Goal: Navigation & Orientation: Find specific page/section

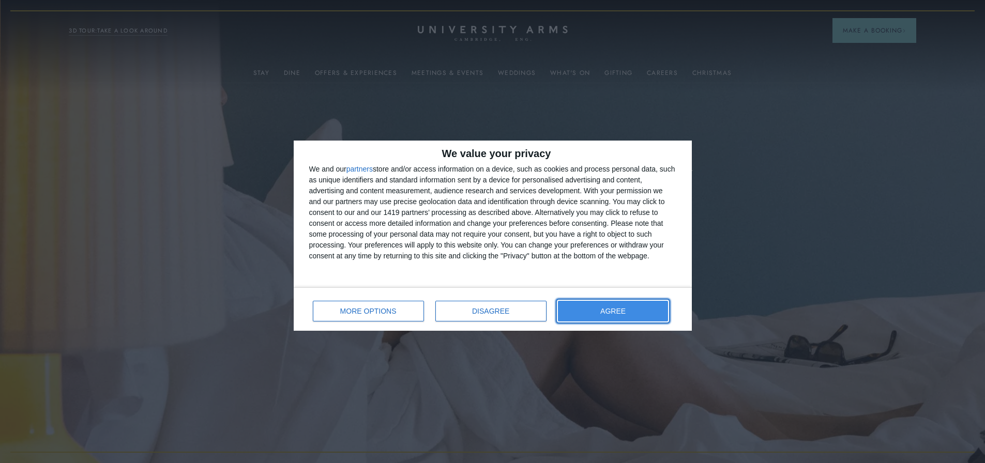
click at [596, 310] on button "AGREE" at bounding box center [613, 311] width 111 height 21
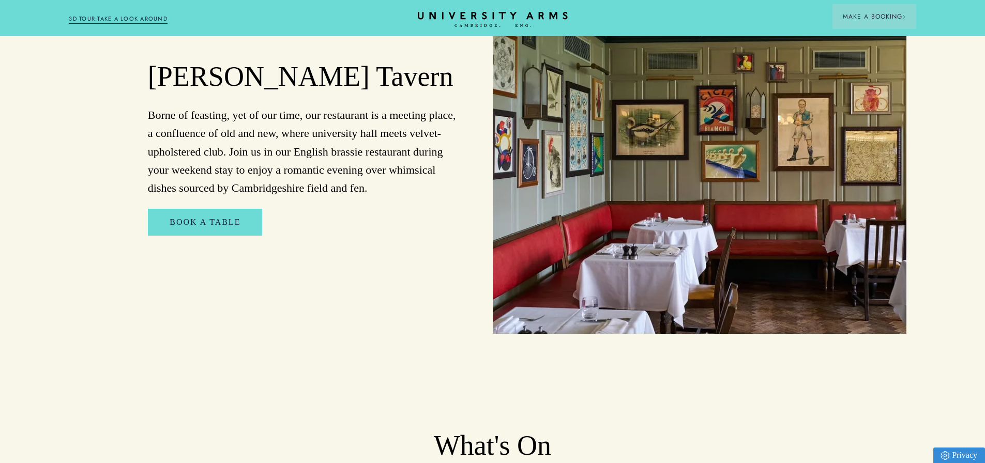
scroll to position [2041, 0]
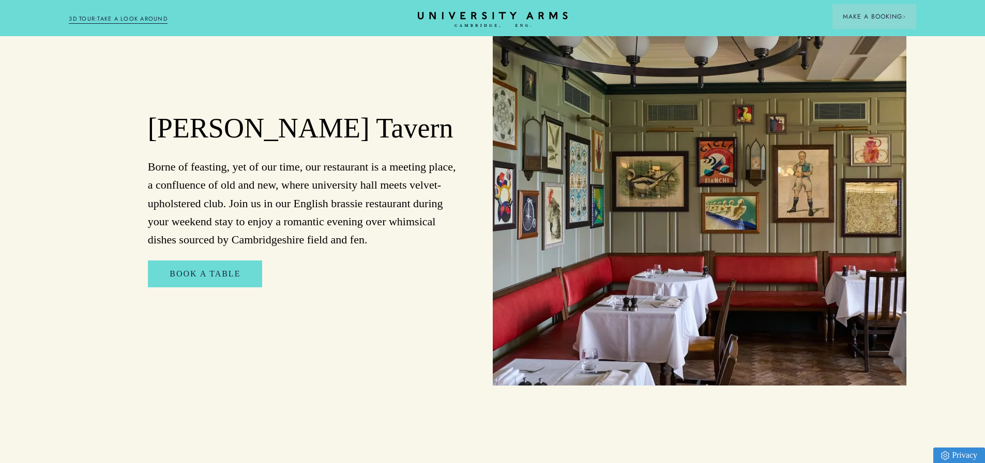
click at [83, 20] on link "3D TOUR:TAKE A LOOK AROUND" at bounding box center [118, 18] width 99 height 9
click at [209, 261] on link "Book a table" at bounding box center [205, 274] width 114 height 27
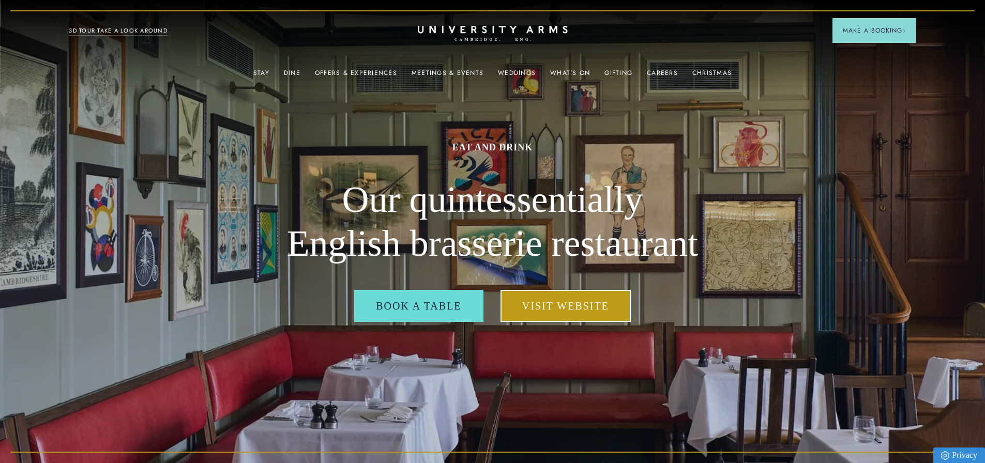
click at [575, 312] on link "Visit Website" at bounding box center [566, 306] width 130 height 32
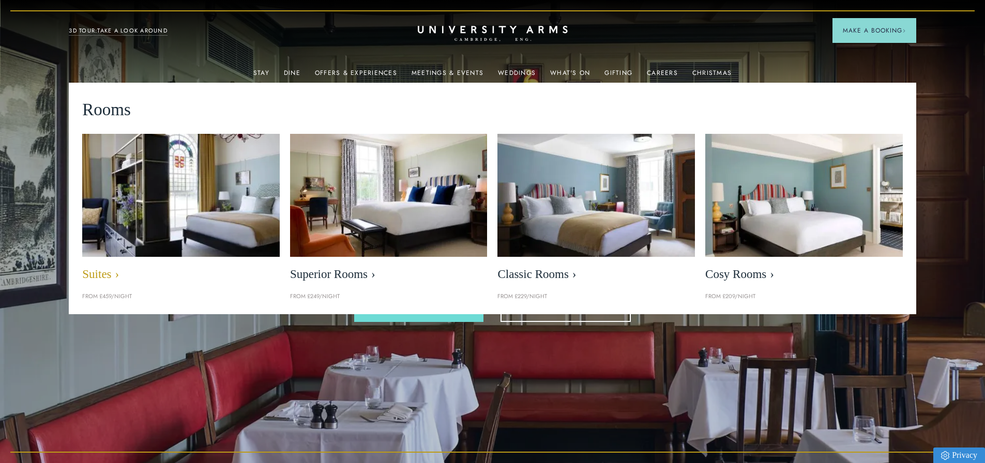
click at [201, 197] on img at bounding box center [181, 196] width 227 height 142
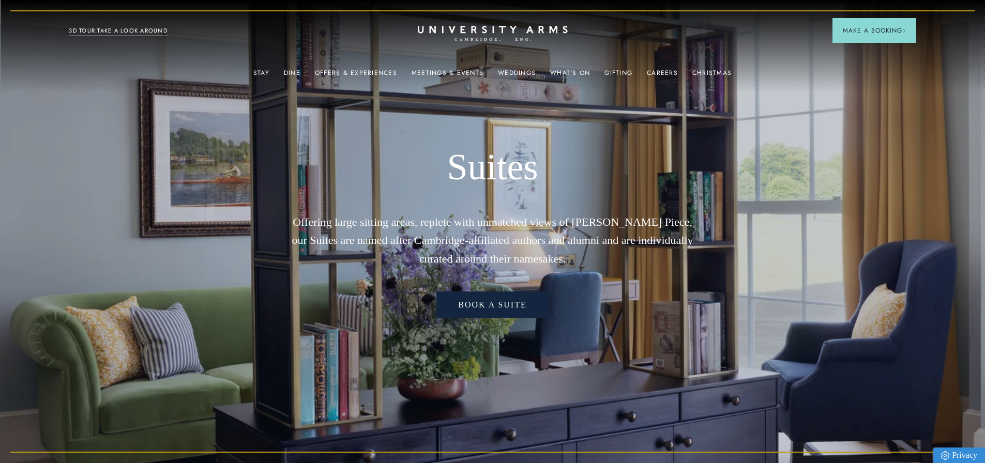
click at [499, 306] on link "Book a Suite" at bounding box center [492, 305] width 112 height 27
